Goal: Task Accomplishment & Management: Manage account settings

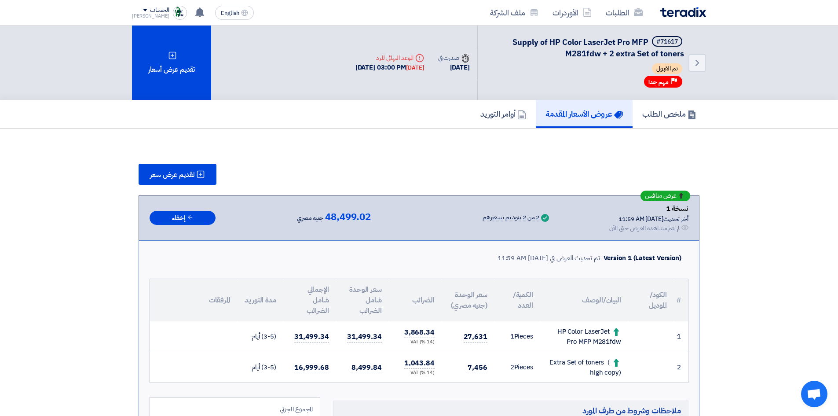
click at [281, 156] on section "تقديم عرض سعر عرض منافس نسخة 1 أخر تحديث 1 Oct 2025, 11:59 AM Offer is Seen لم …" at bounding box center [419, 413] width 574 height 535
click at [688, 227] on use at bounding box center [685, 227] width 7 height 5
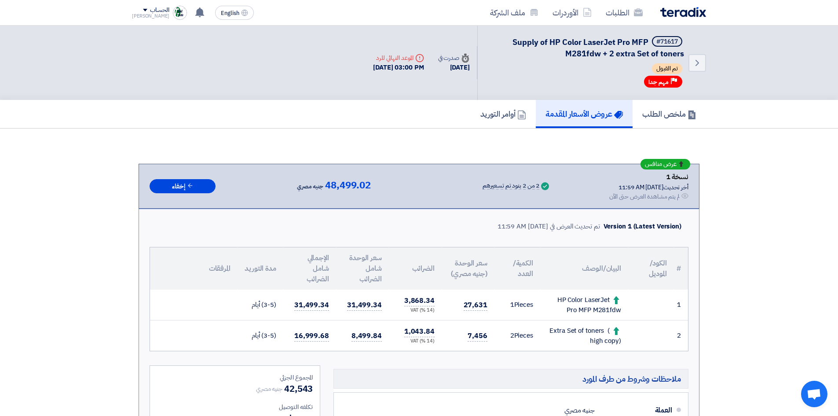
click at [170, 174] on div "عرض منافس نسخة 1 أخر تحديث 1 Oct 2025, 11:59 AM Offer is Seen لم يتم مشاهدة الع…" at bounding box center [419, 186] width 539 height 30
click at [34, 67] on div "Back #71617 Supply of HP Color LaserJet Pro MFP M281fdw + 2 extra Set of toners…" at bounding box center [419, 63] width 838 height 74
click at [36, 69] on div "Back #71617 Supply of HP Color LaserJet Pro MFP M281fdw + 2 extra Set of toners…" at bounding box center [419, 63] width 838 height 74
click at [384, 69] on div "[DATE] 03:00 PM" at bounding box center [398, 68] width 51 height 10
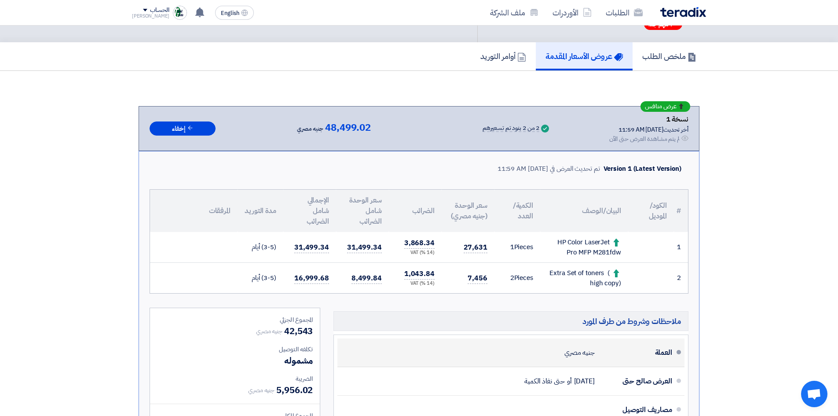
scroll to position [57, 0]
